Goal: Task Accomplishment & Management: Use online tool/utility

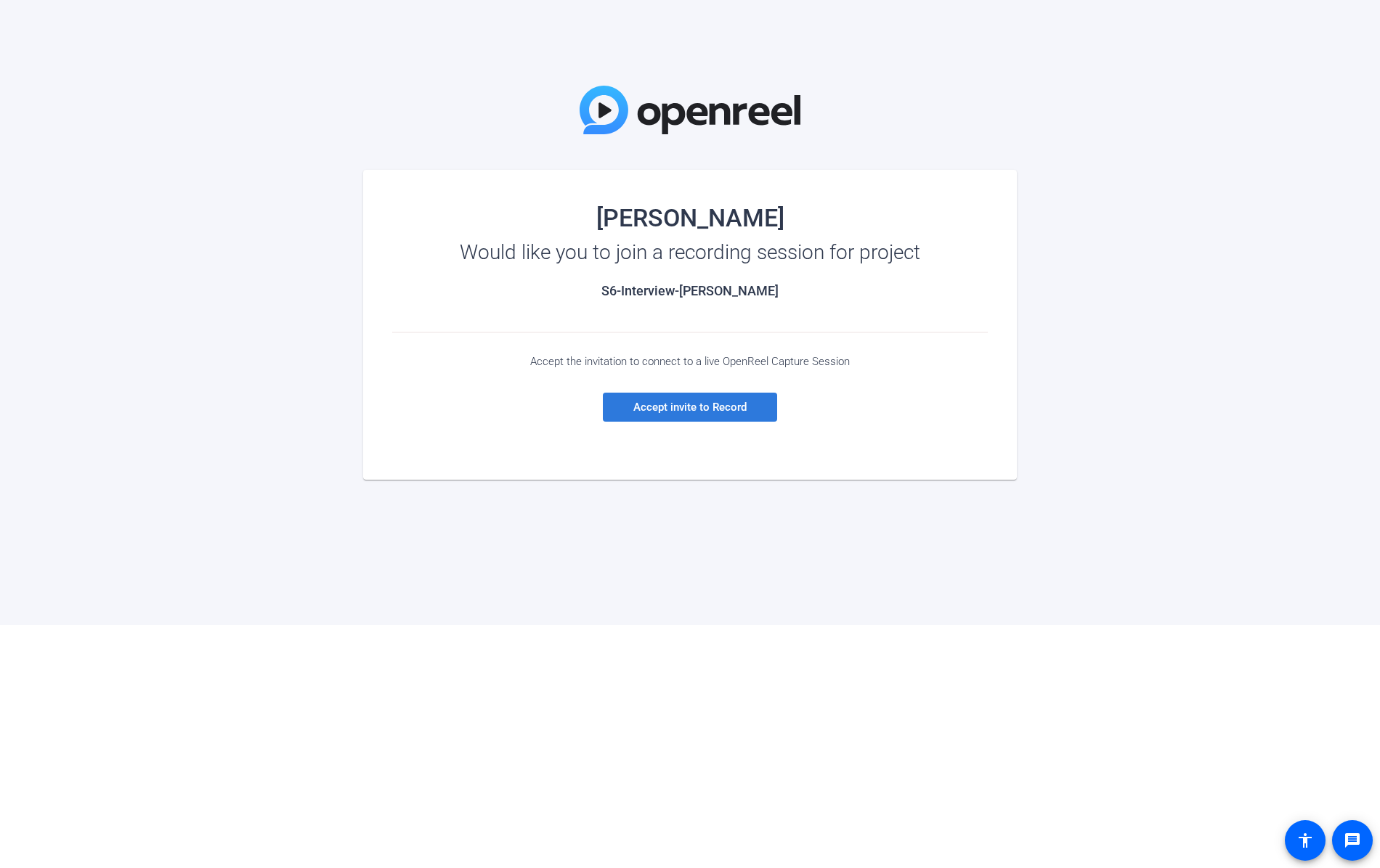
click at [679, 408] on span "Accept invite to Record" at bounding box center [690, 407] width 113 height 13
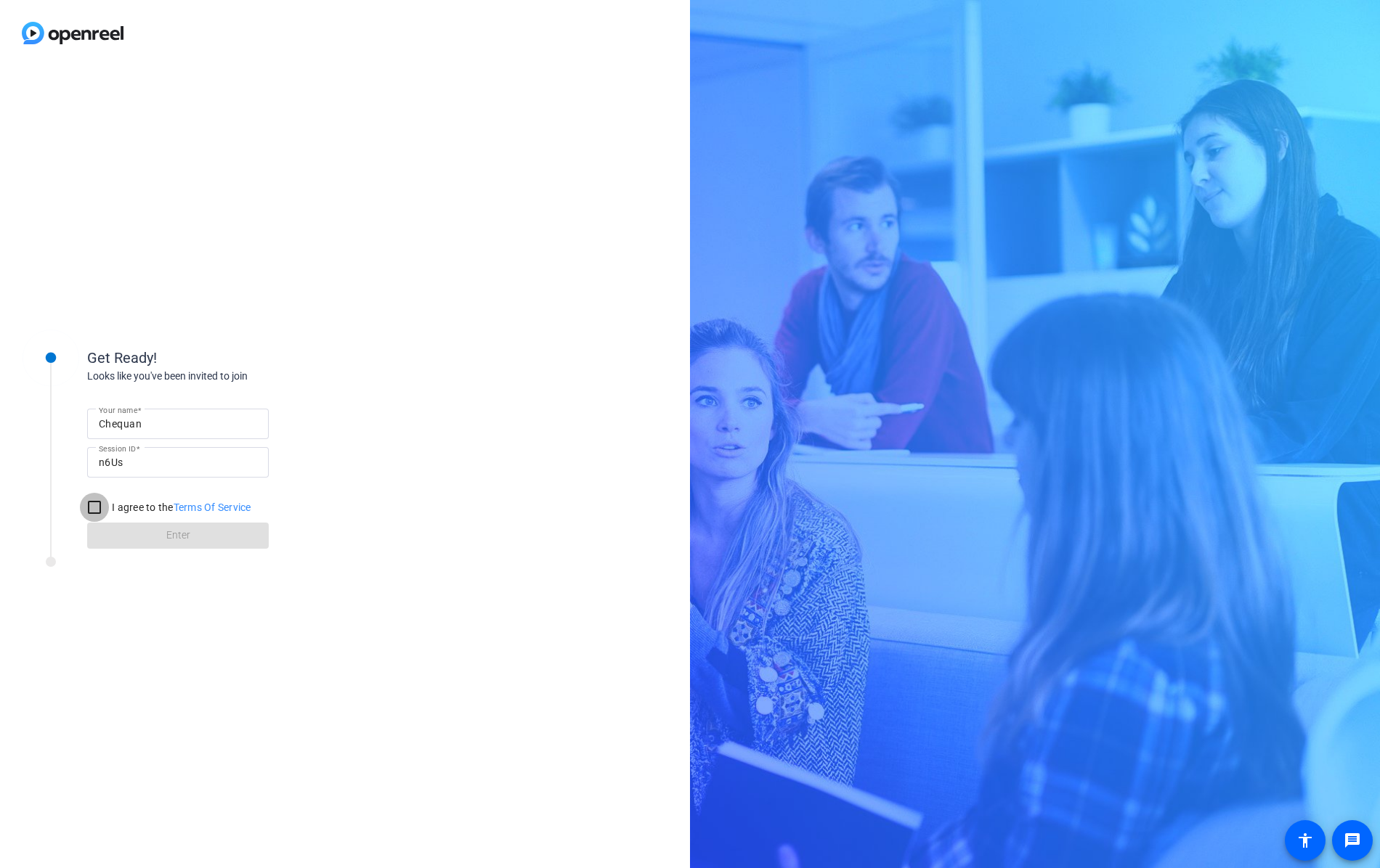
click at [96, 502] on input "I agree to the Terms Of Service" at bounding box center [95, 508] width 29 height 29
checkbox input "true"
click at [157, 533] on span at bounding box center [178, 535] width 182 height 35
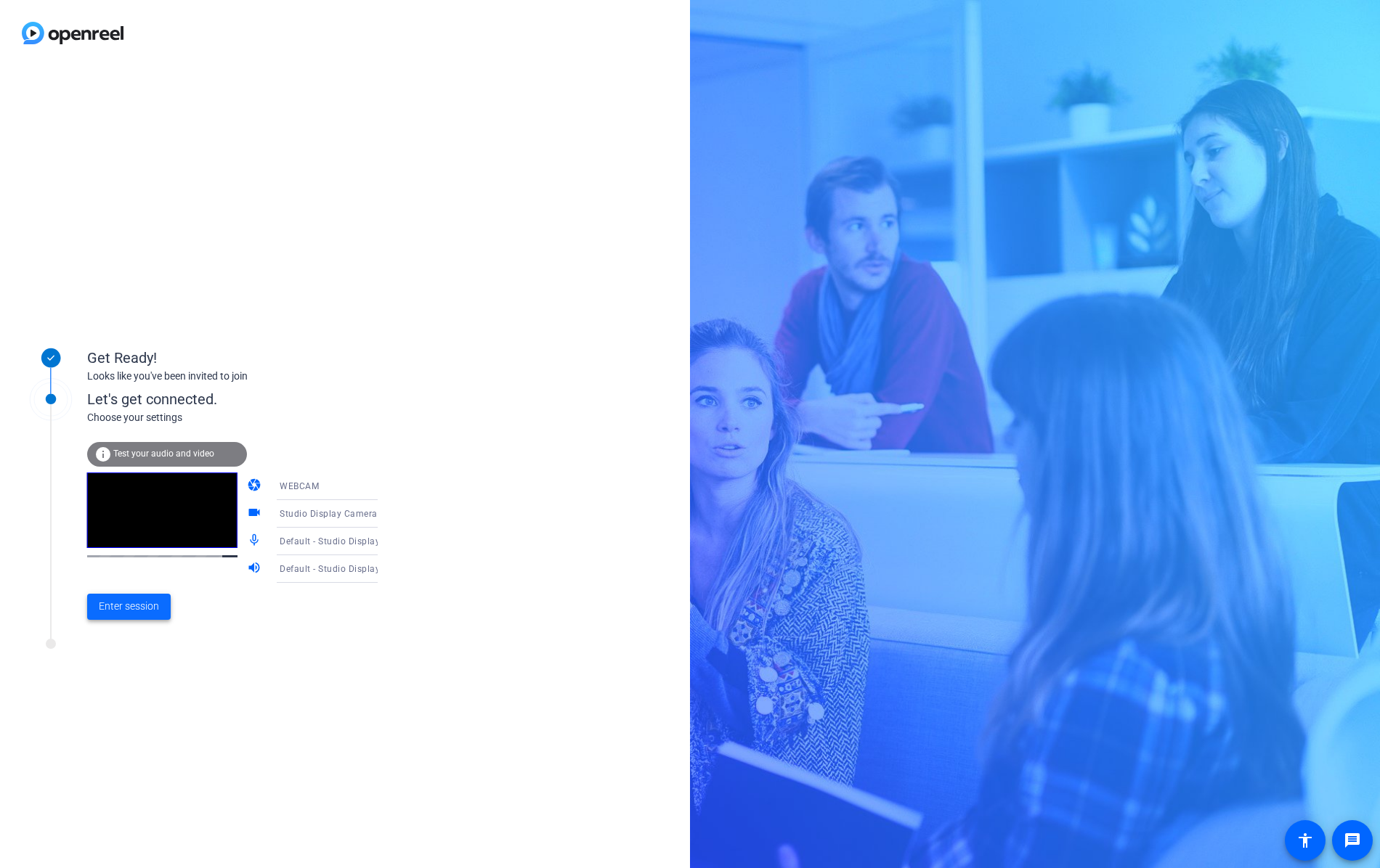
click at [115, 610] on span "Enter session" at bounding box center [128, 606] width 60 height 16
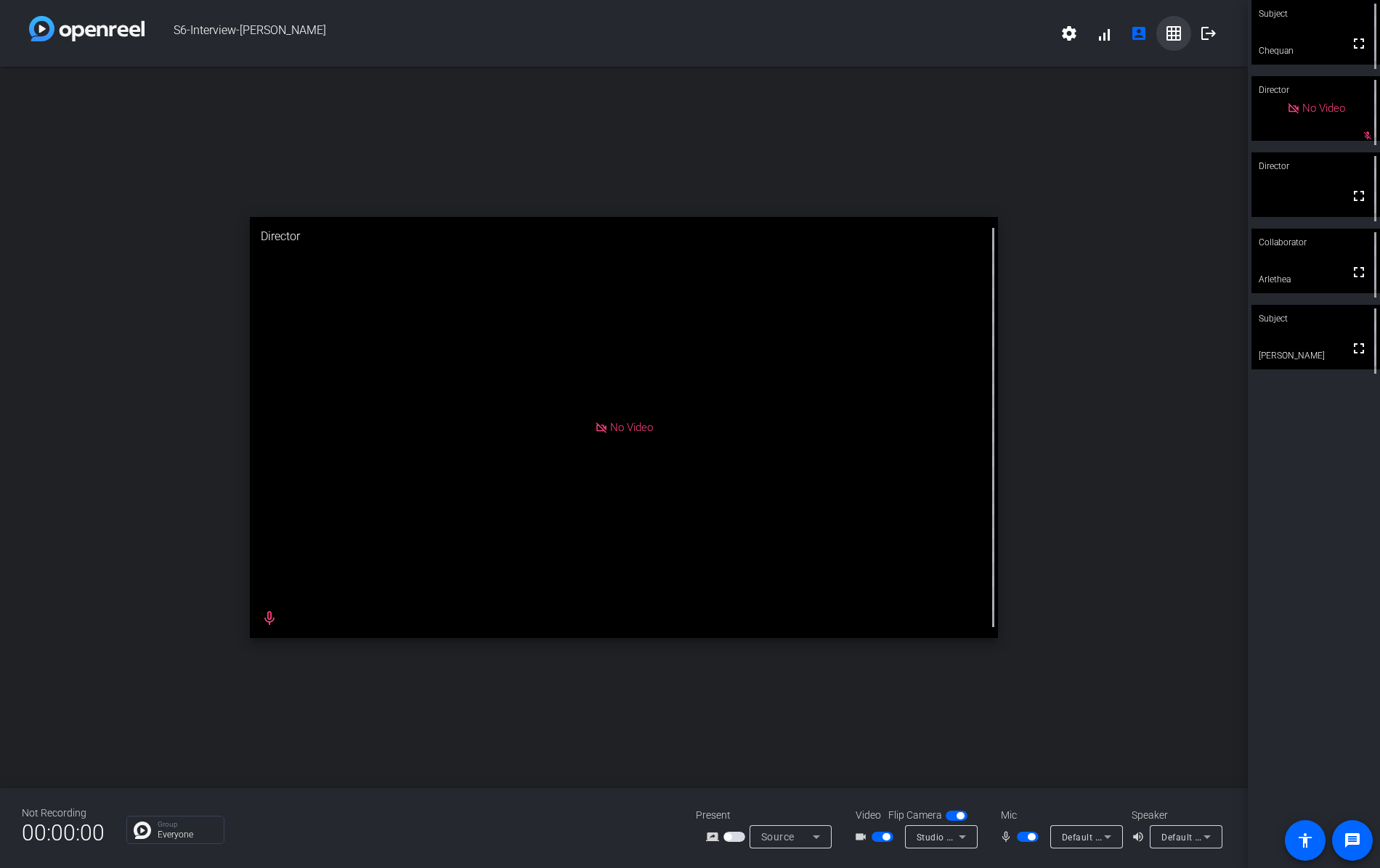
click at [1172, 31] on mat-icon "grid_on" at bounding box center [1174, 33] width 18 height 18
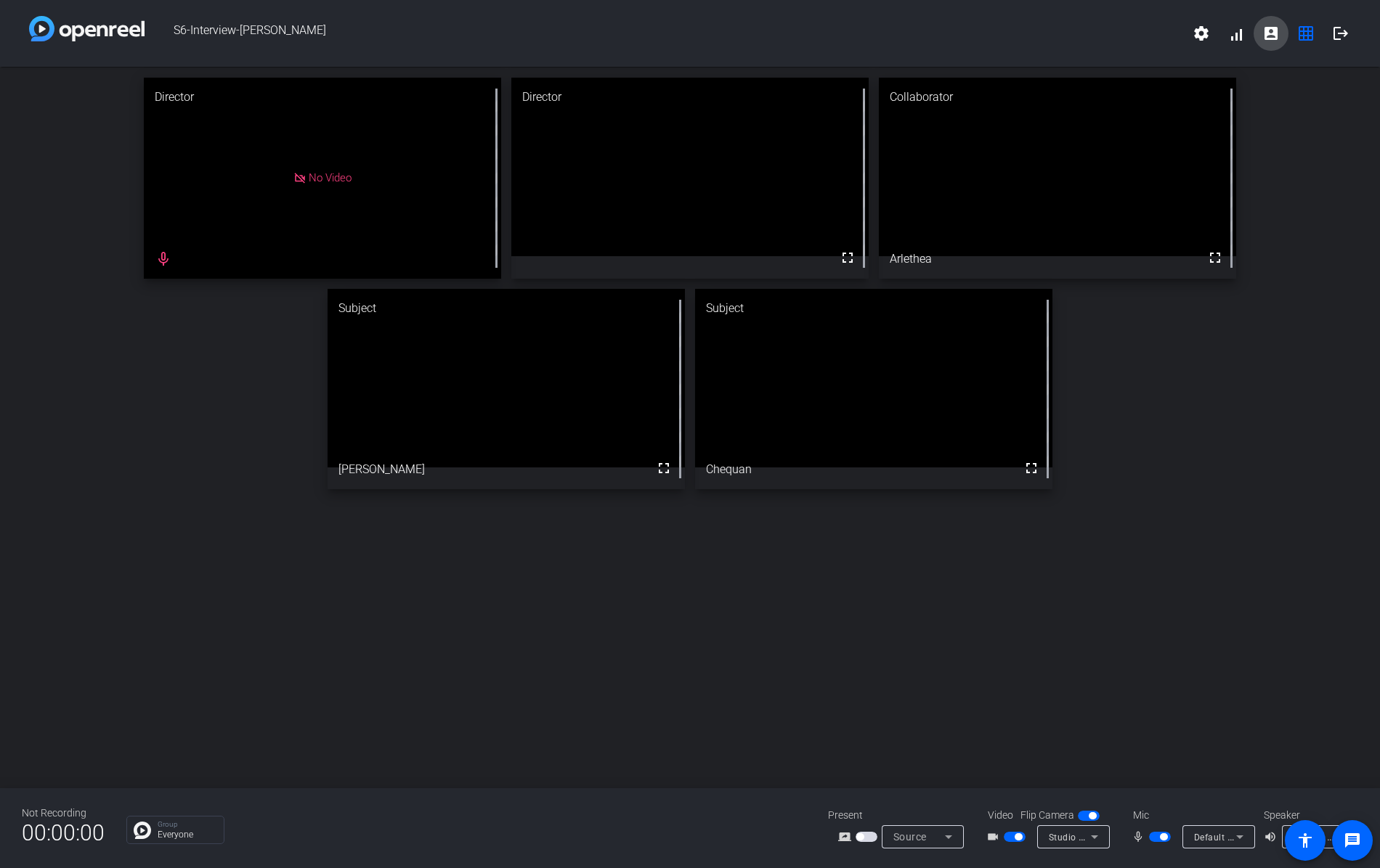
click at [1271, 32] on mat-icon "account_box" at bounding box center [1270, 33] width 18 height 18
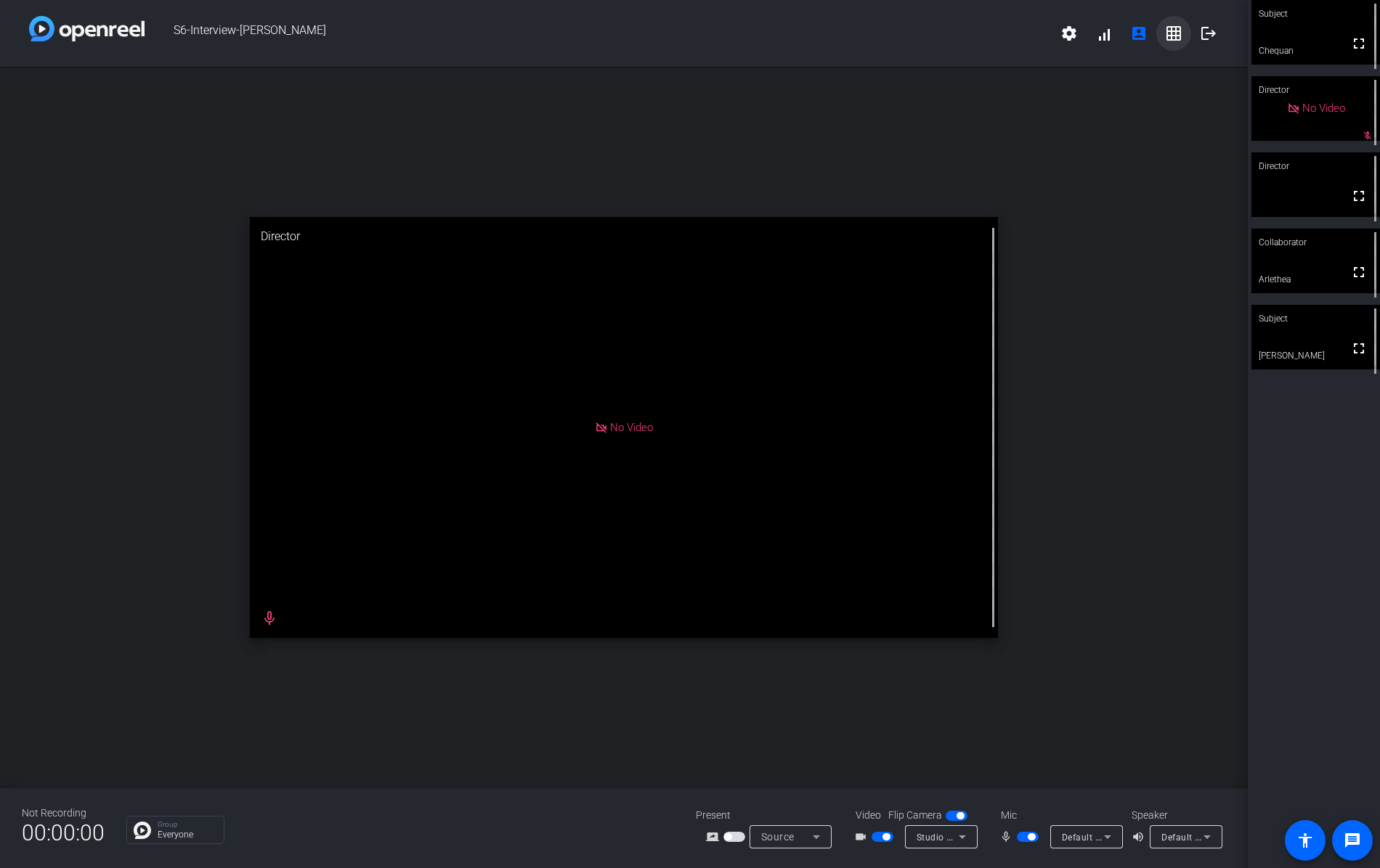
click at [1171, 34] on mat-icon "grid_on" at bounding box center [1174, 33] width 18 height 18
